Goal: Task Accomplishment & Management: Manage account settings

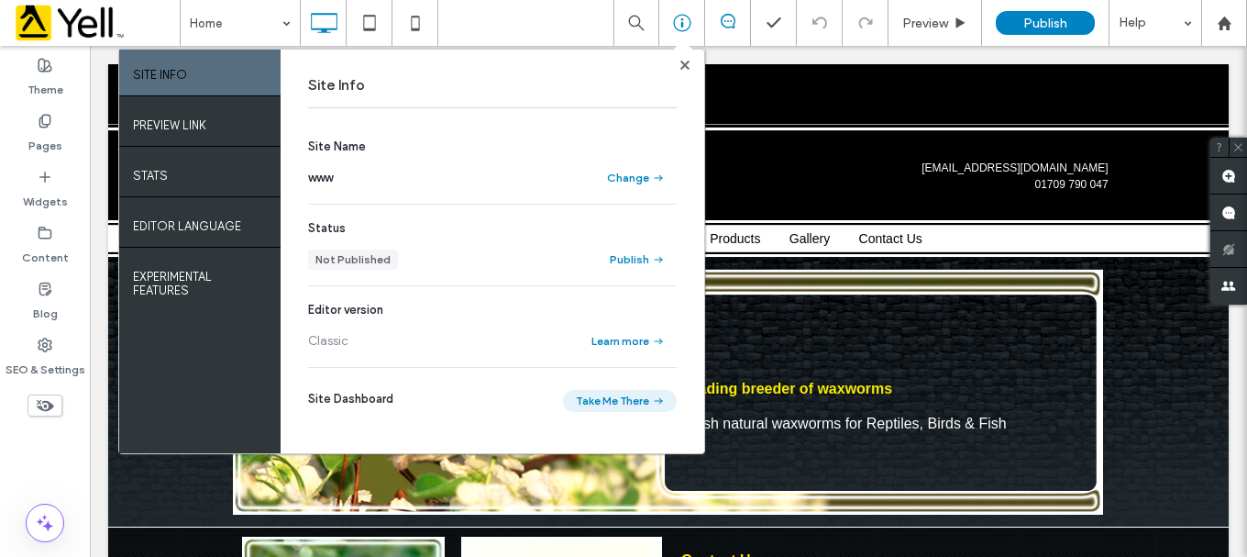
click at [606, 403] on button "Take Me There" at bounding box center [620, 401] width 114 height 22
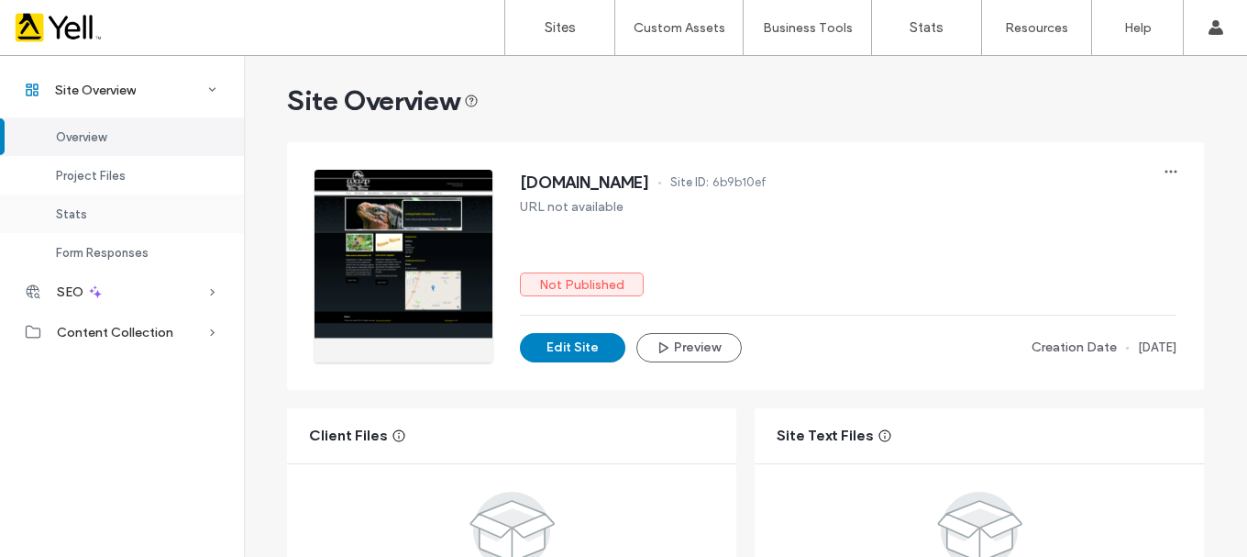
click at [82, 217] on span "Stats" at bounding box center [71, 214] width 31 height 14
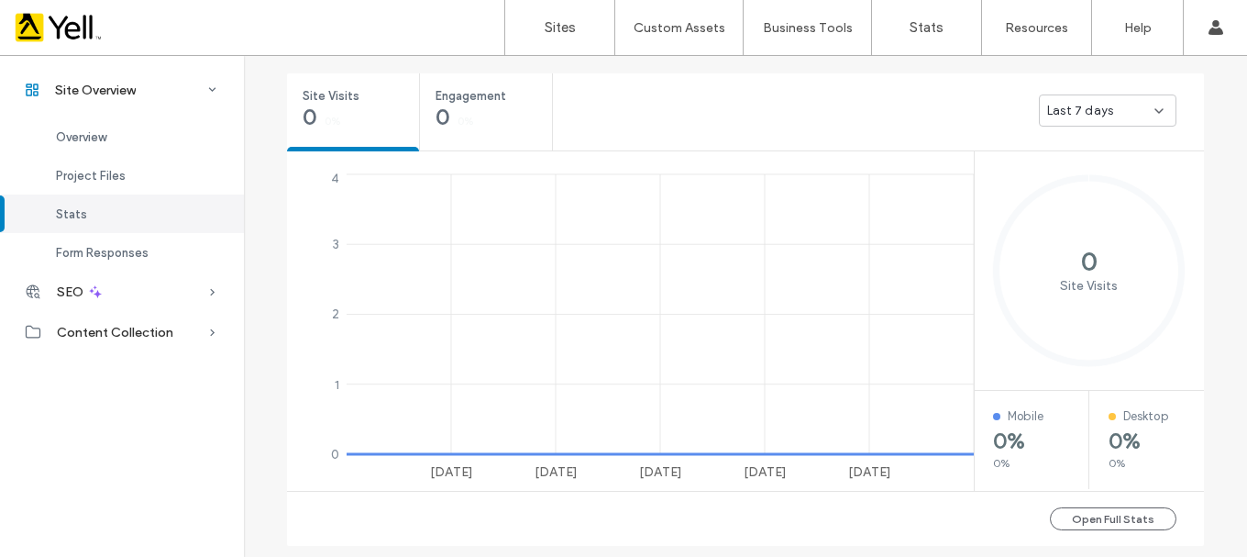
scroll to position [676, 0]
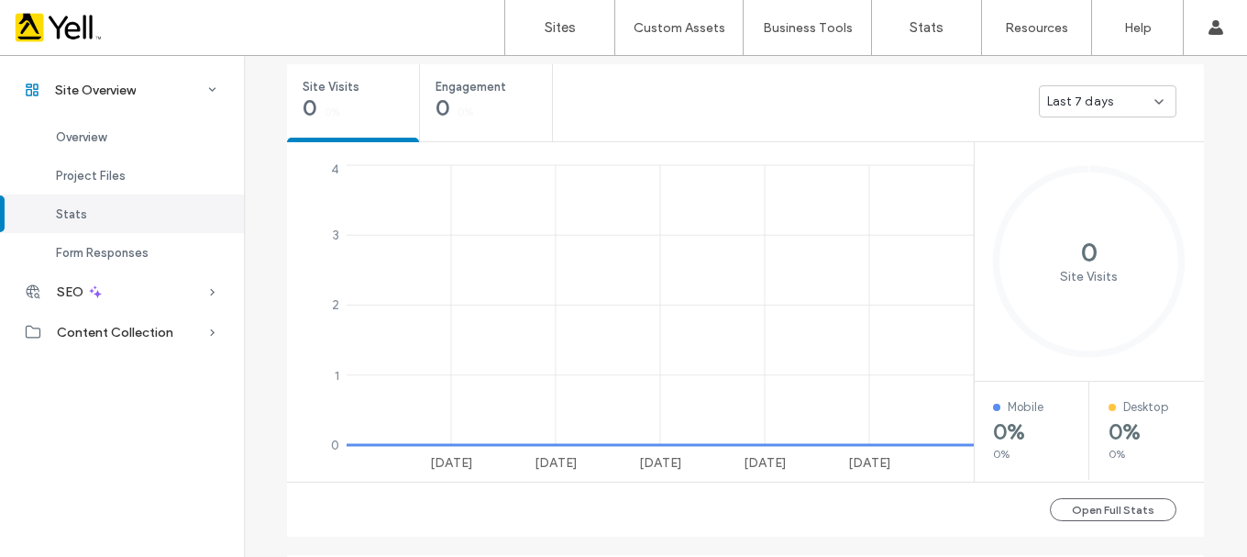
click at [1070, 101] on span "Last 7 days" at bounding box center [1080, 102] width 66 height 18
click at [1080, 192] on span "Last 30 days" at bounding box center [1077, 198] width 73 height 18
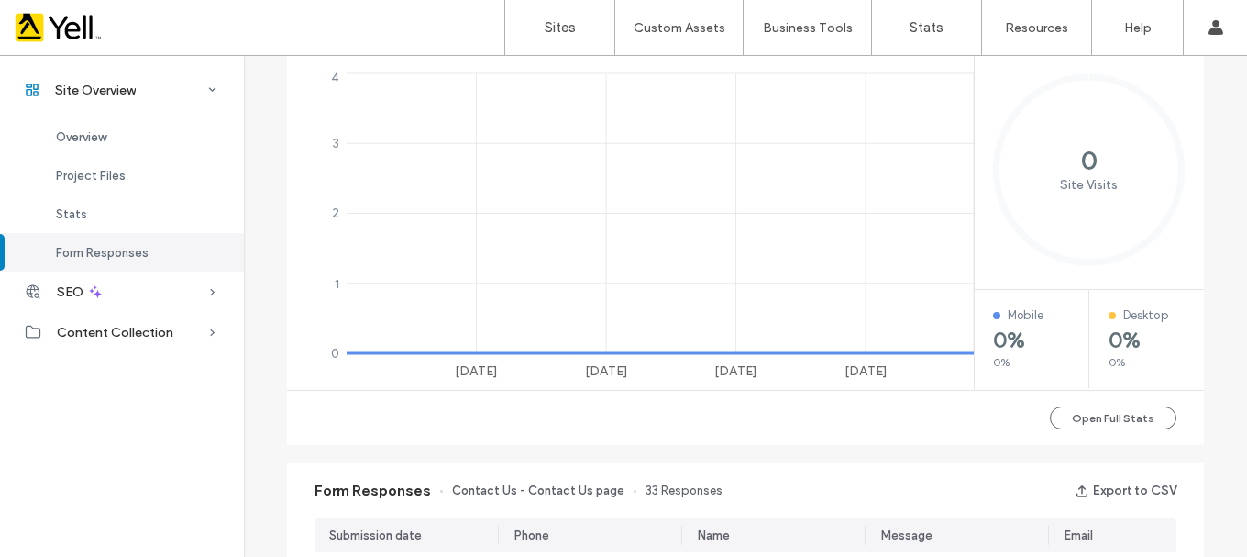
scroll to position [584, 0]
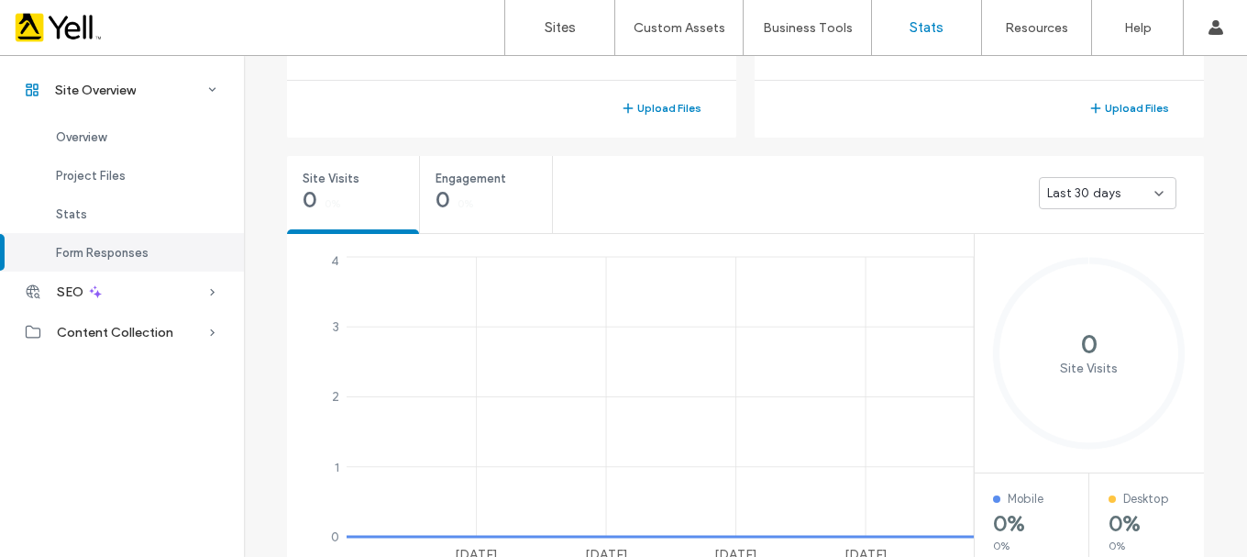
click at [914, 28] on label "Stats" at bounding box center [927, 27] width 34 height 17
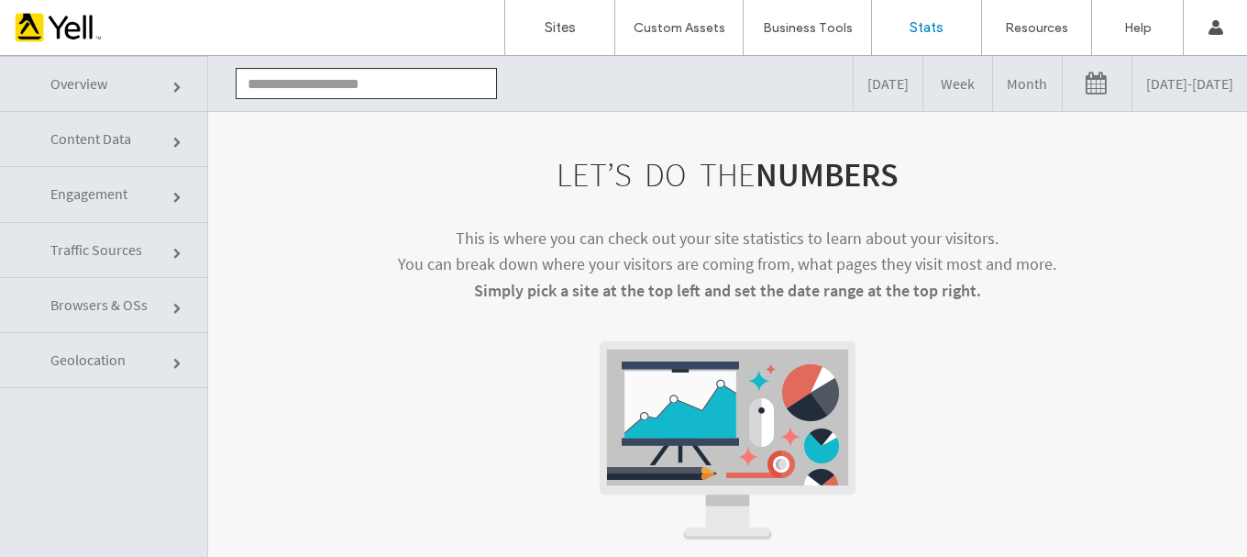
click at [116, 250] on span "Traffic Sources" at bounding box center [96, 249] width 92 height 18
click at [1063, 86] on link at bounding box center [1097, 83] width 69 height 55
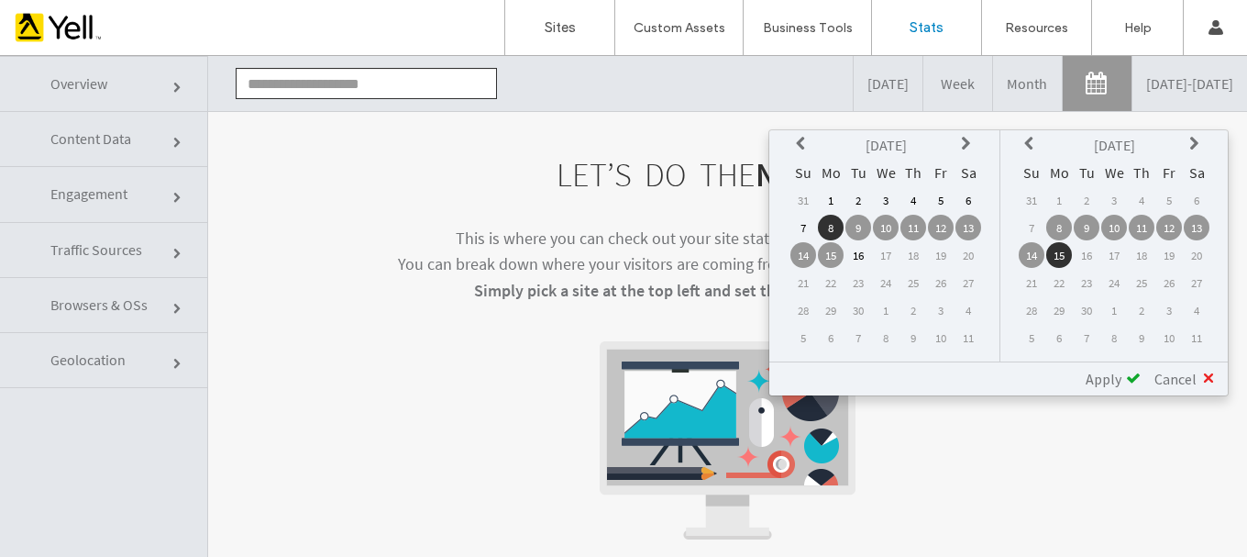
click at [803, 143] on icon at bounding box center [803, 144] width 15 height 15
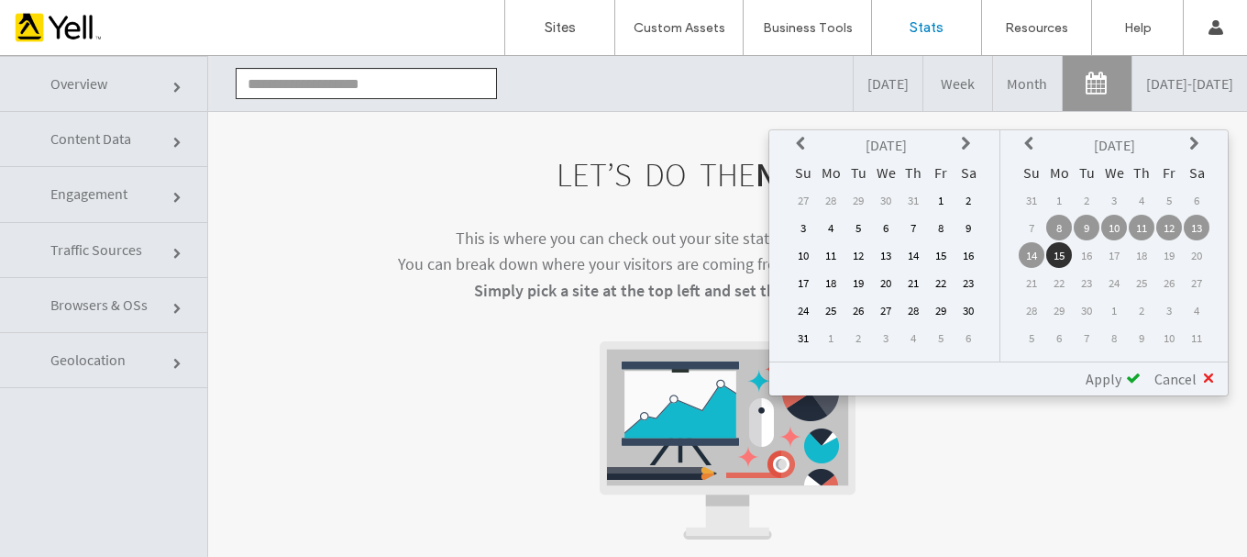
click at [946, 201] on td "1" at bounding box center [941, 200] width 26 height 26
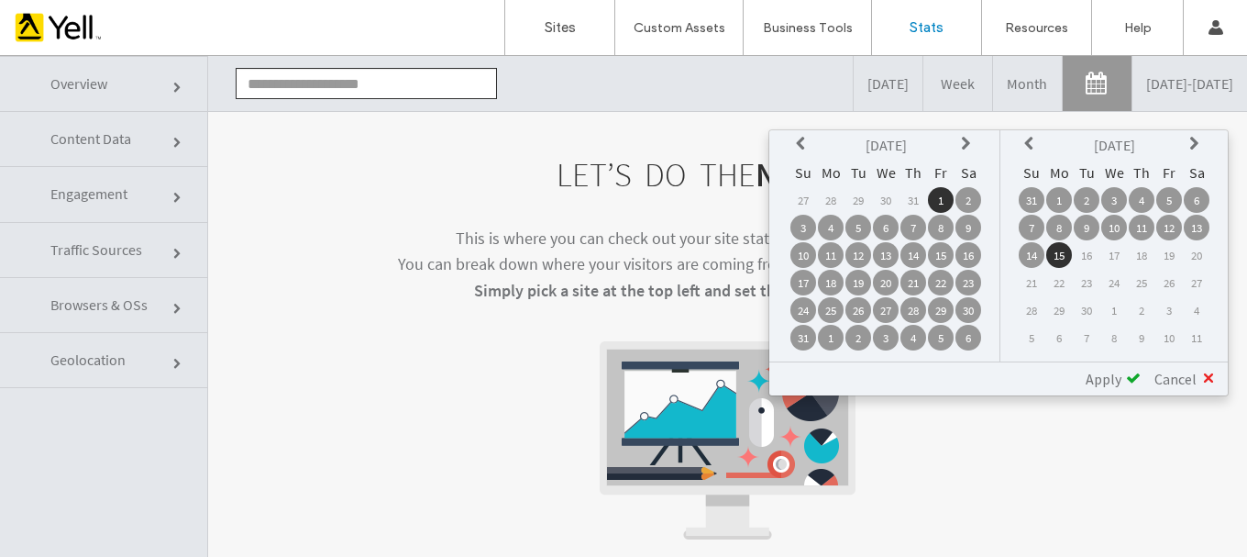
click at [1054, 260] on td "15" at bounding box center [1059, 255] width 26 height 26
click at [1108, 382] on span "Apply" at bounding box center [1104, 379] width 36 height 18
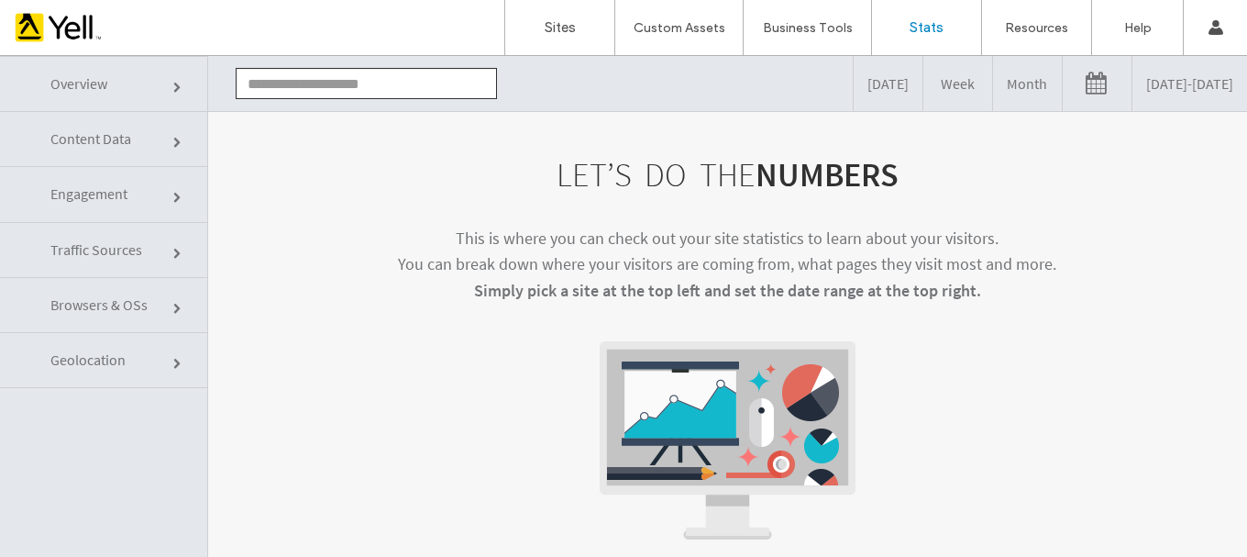
click at [1063, 92] on link at bounding box center [1097, 83] width 69 height 55
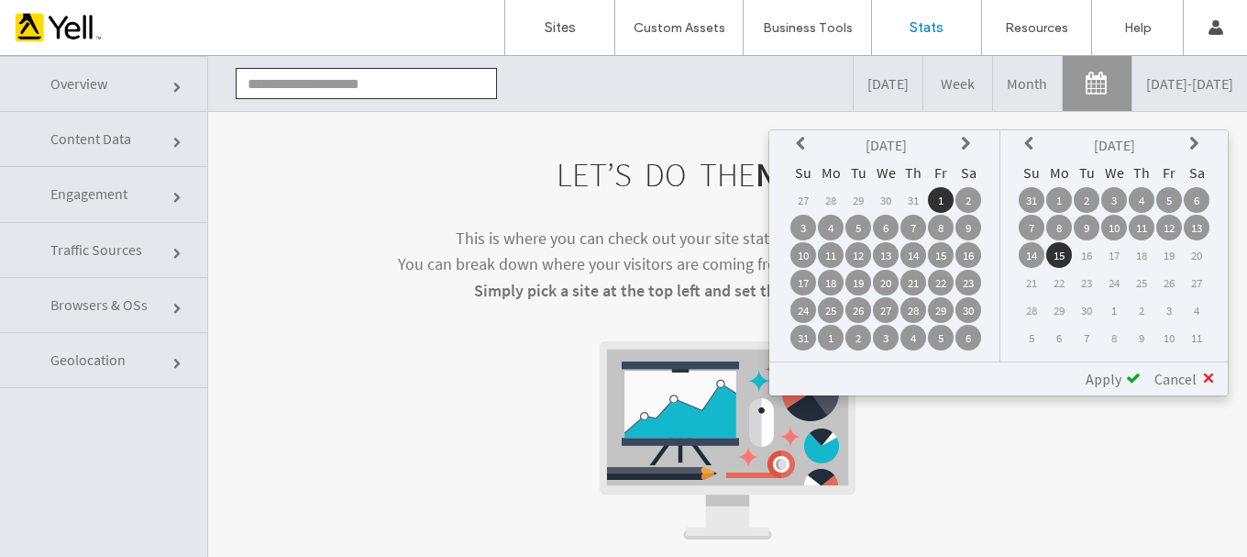
click at [1103, 381] on span "Apply" at bounding box center [1104, 379] width 36 height 18
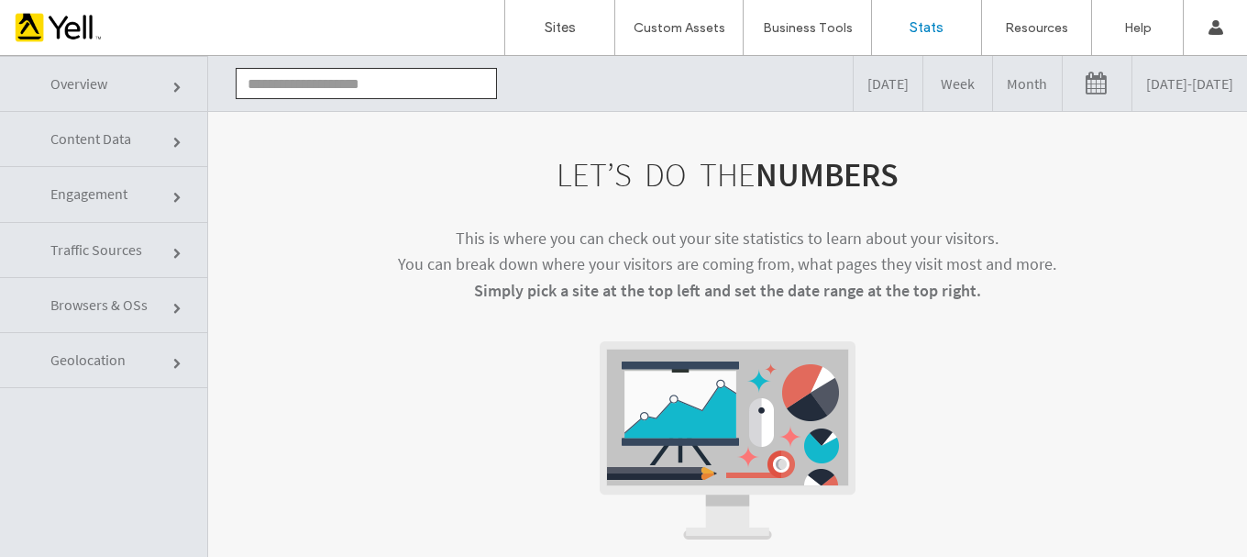
click at [854, 87] on link "[DATE]" at bounding box center [888, 83] width 69 height 55
click at [924, 85] on link "Week" at bounding box center [958, 83] width 69 height 55
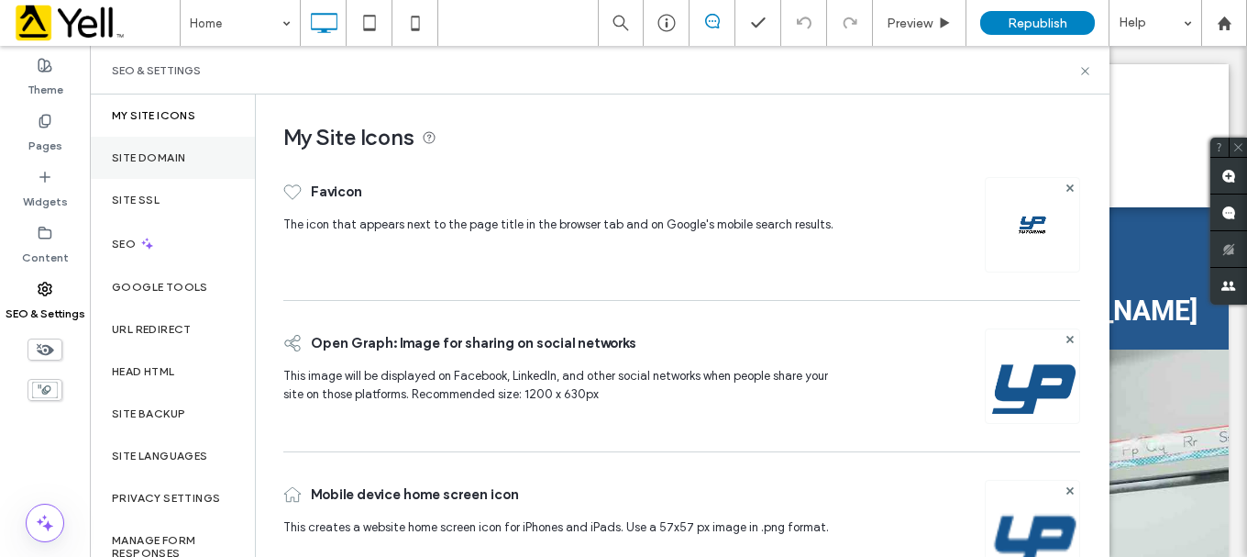
click at [177, 158] on label "Site Domain" at bounding box center [148, 157] width 73 height 13
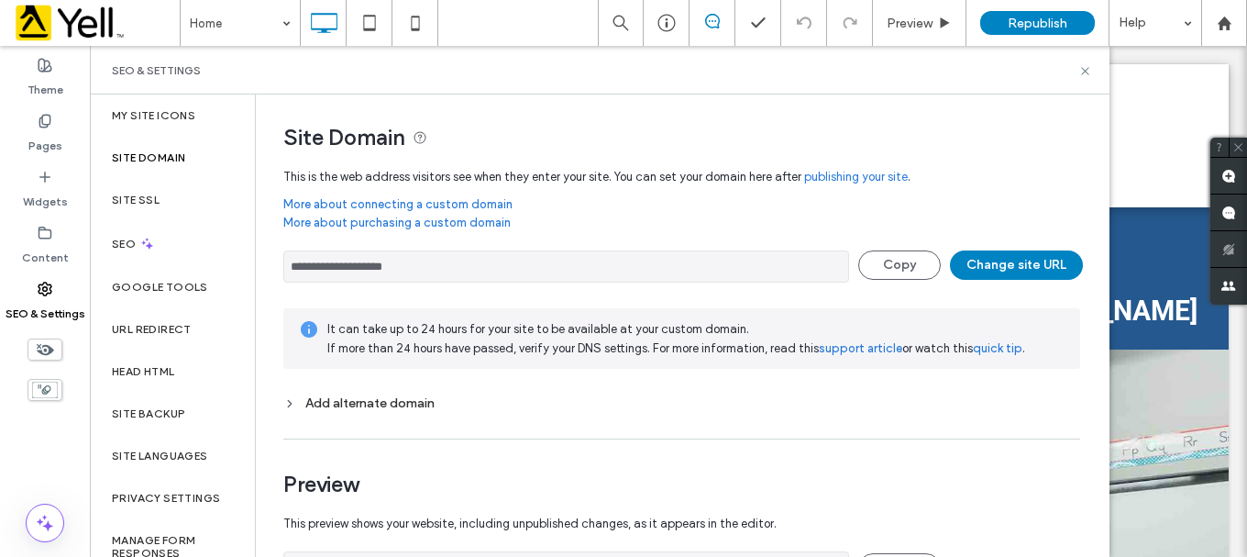
click at [416, 398] on div "Add alternate domain" at bounding box center [681, 403] width 797 height 16
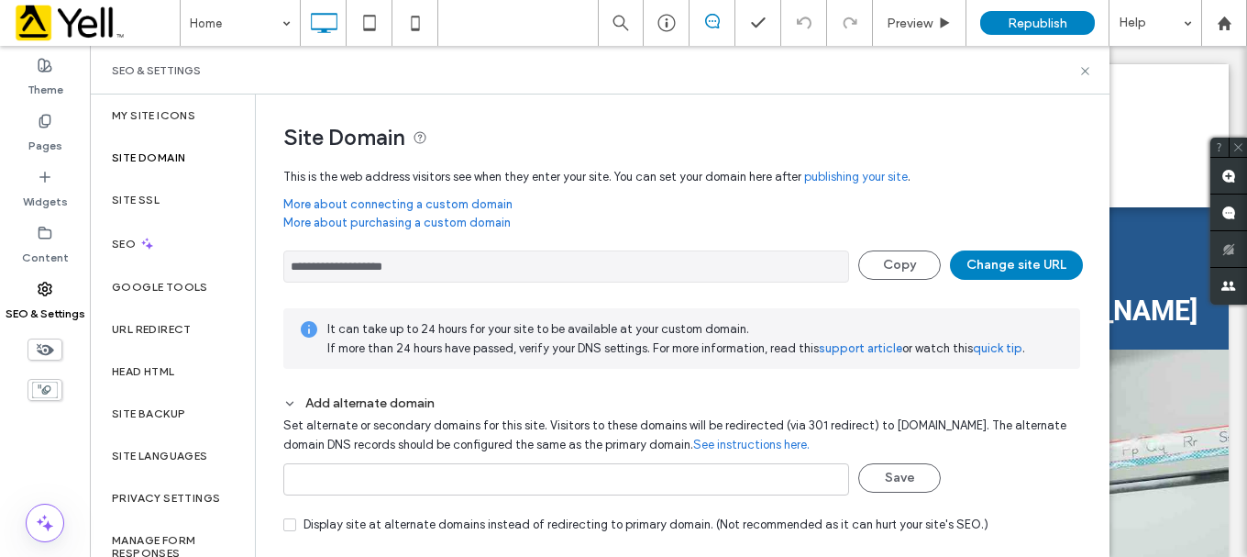
drag, startPoint x: 442, startPoint y: 263, endPoint x: 322, endPoint y: 268, distance: 120.2
click at [322, 268] on input "**********" at bounding box center [566, 266] width 566 height 32
click at [486, 272] on input "**********" at bounding box center [566, 266] width 566 height 32
drag, startPoint x: 459, startPoint y: 268, endPoint x: 321, endPoint y: 263, distance: 137.6
click at [321, 263] on input "**********" at bounding box center [566, 266] width 566 height 32
